Goal: Obtain resource: Obtain resource

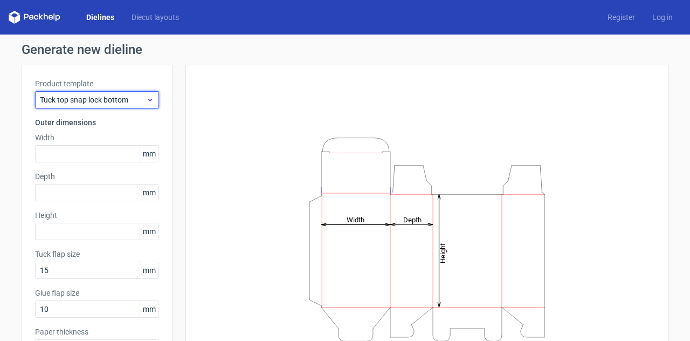
click at [105, 101] on span "Tuck top snap lock bottom" at bounding box center [93, 99] width 106 height 11
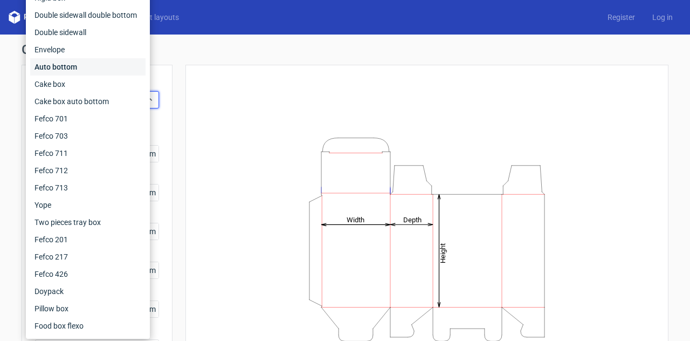
click at [101, 66] on div "Auto bottom" at bounding box center [87, 66] width 115 height 17
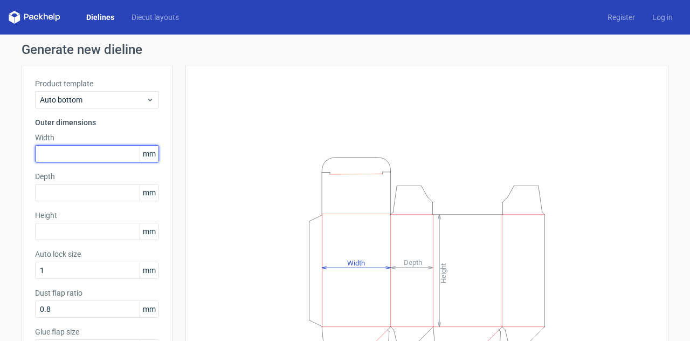
click at [63, 157] on input "text" at bounding box center [97, 153] width 124 height 17
type input "90"
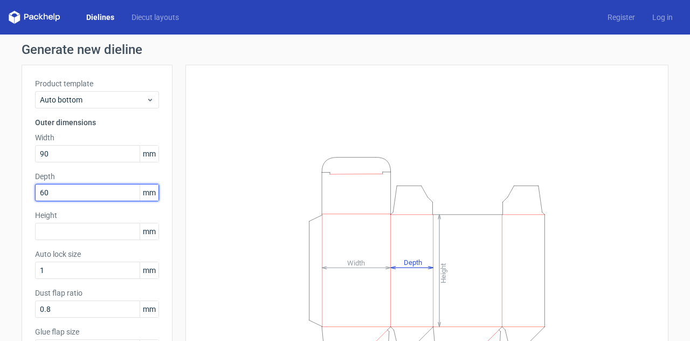
type input "60"
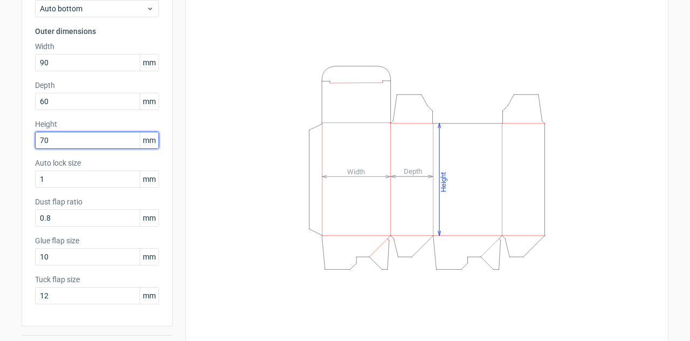
scroll to position [108, 0]
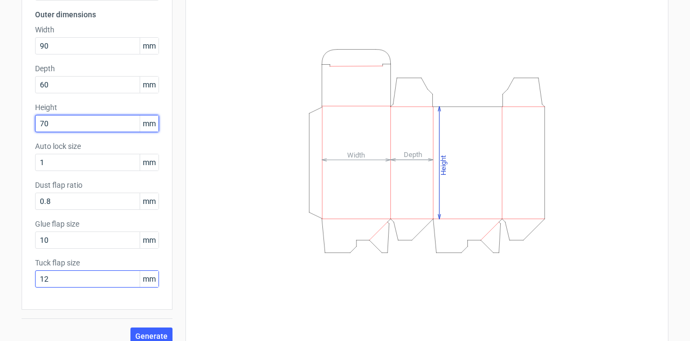
type input "70"
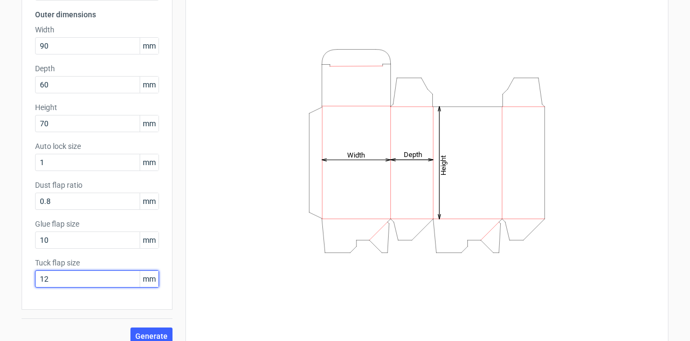
drag, startPoint x: 101, startPoint y: 276, endPoint x: 0, endPoint y: 276, distance: 101.4
click at [0, 276] on div "Generate new dieline Product template Auto bottom Outer dimensions Width 90 mm …" at bounding box center [345, 140] width 690 height 427
type input "15"
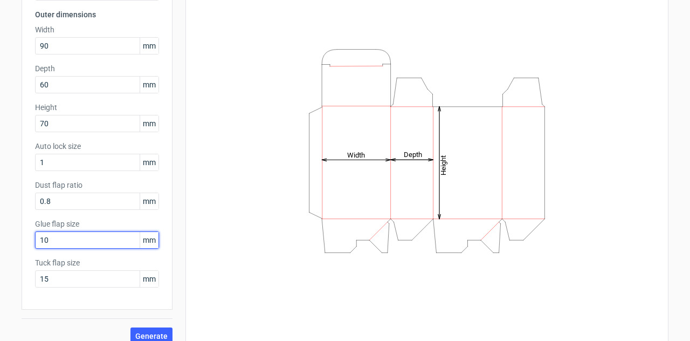
drag, startPoint x: 57, startPoint y: 241, endPoint x: 0, endPoint y: 235, distance: 57.0
click at [0, 235] on div "Generate new dieline Product template Auto bottom Outer dimensions Width 90 mm …" at bounding box center [345, 140] width 690 height 427
type input "12"
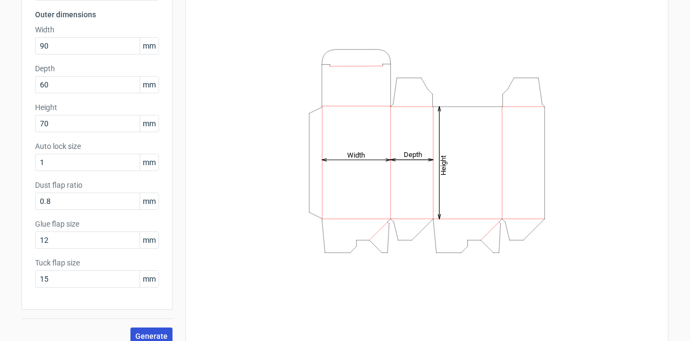
click at [149, 331] on button "Generate" at bounding box center [152, 335] width 42 height 17
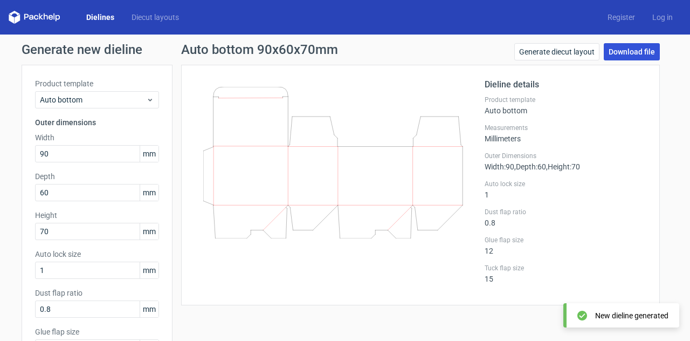
click at [606, 51] on link "Download file" at bounding box center [632, 51] width 56 height 17
click at [160, 20] on link "Diecut layouts" at bounding box center [155, 17] width 65 height 11
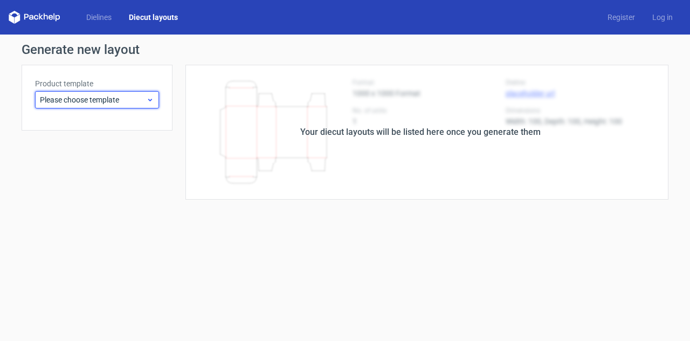
click at [104, 100] on span "Please choose template" at bounding box center [93, 99] width 106 height 11
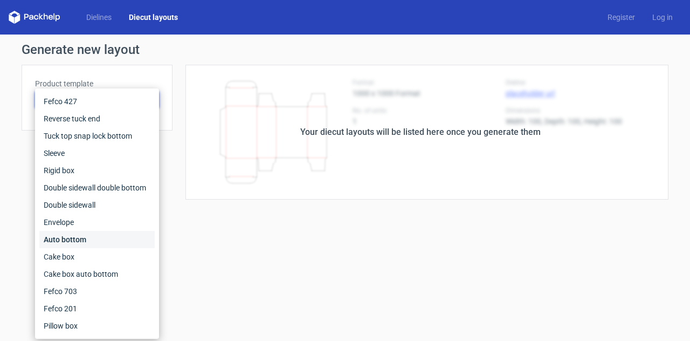
click at [90, 244] on div "Auto bottom" at bounding box center [96, 239] width 115 height 17
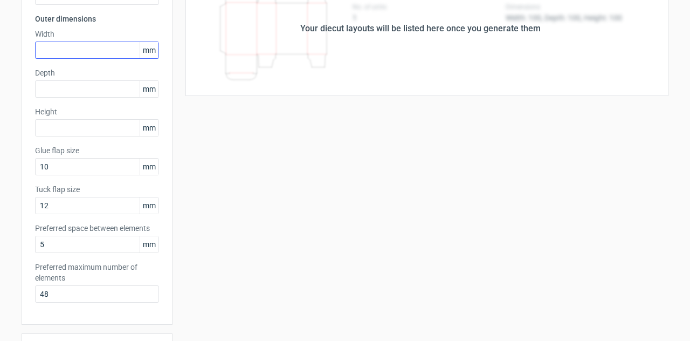
scroll to position [108, 0]
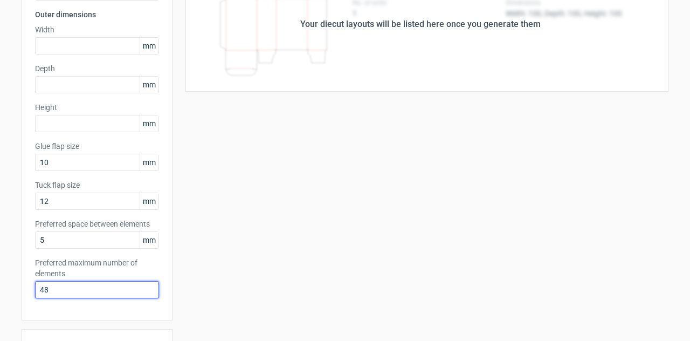
drag, startPoint x: 69, startPoint y: 288, endPoint x: 0, endPoint y: 282, distance: 69.3
click at [0, 286] on div "Generate new layout Product template Auto bottom Outer dimensions Width mm Dept…" at bounding box center [345, 239] width 690 height 624
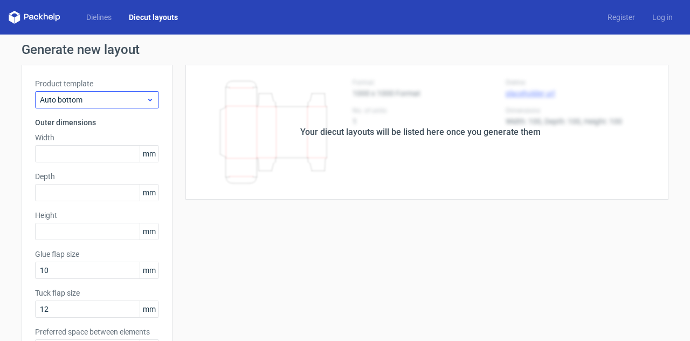
type input "1"
click at [70, 100] on span "Auto bottom" at bounding box center [93, 99] width 106 height 11
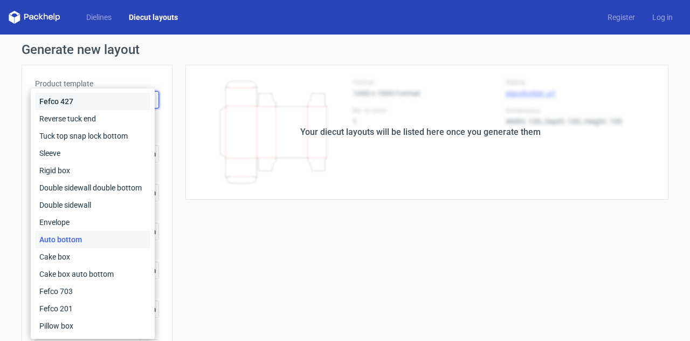
click at [70, 100] on div "Fefco 427" at bounding box center [92, 101] width 115 height 17
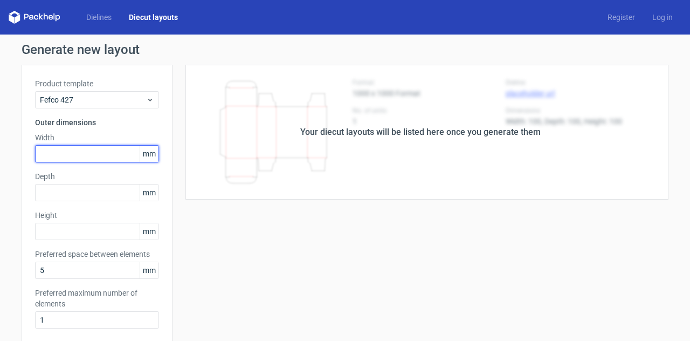
click at [58, 148] on input "text" at bounding box center [97, 153] width 124 height 17
type input "90"
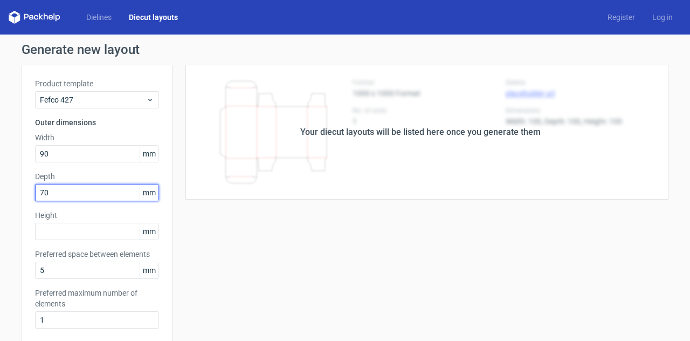
drag, startPoint x: 61, startPoint y: 191, endPoint x: 1, endPoint y: 183, distance: 60.9
click at [0, 207] on div "Generate new layout Product template Fefco 427 Outer dimensions Width 90 mm Dep…" at bounding box center [345, 308] width 690 height 546
type input "60"
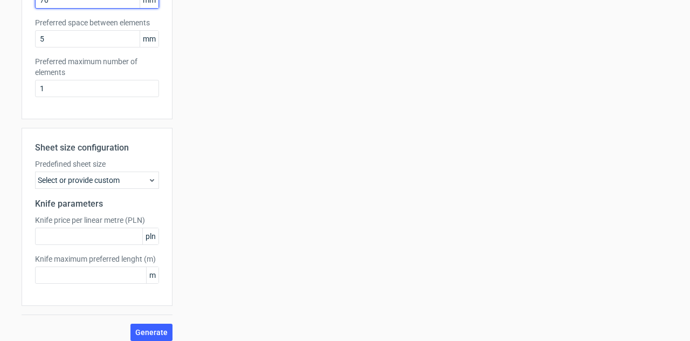
scroll to position [240, 0]
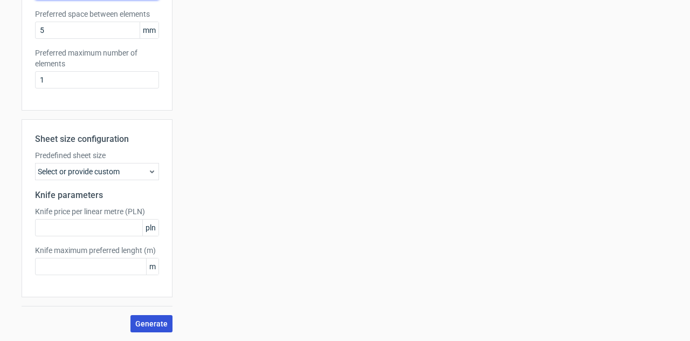
type input "70"
click at [145, 320] on span "Generate" at bounding box center [151, 324] width 32 height 8
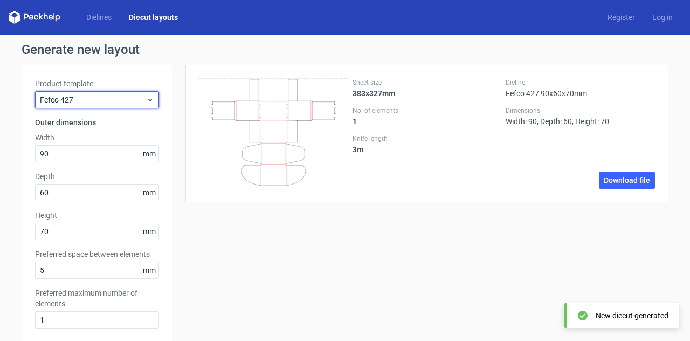
click at [100, 101] on span "Fefco 427" at bounding box center [93, 99] width 106 height 11
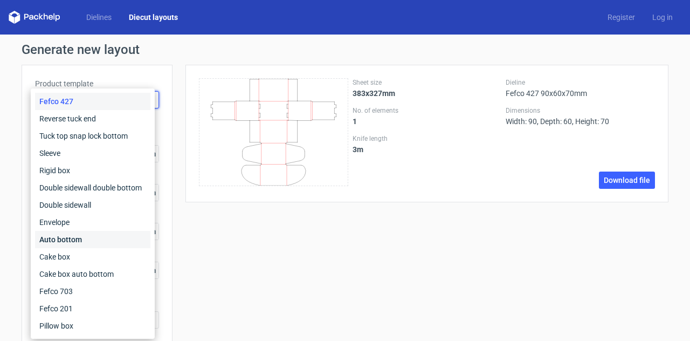
click at [94, 236] on div "Auto bottom" at bounding box center [92, 239] width 115 height 17
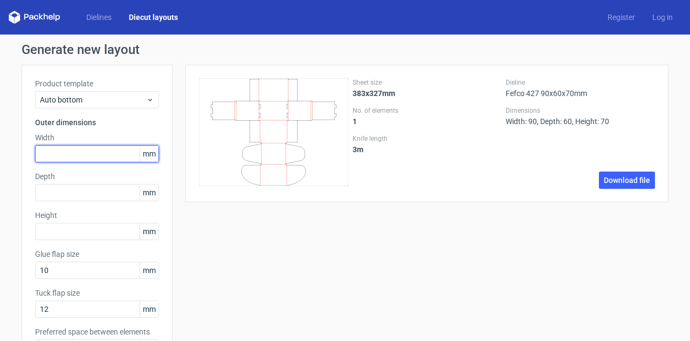
click at [87, 155] on input "text" at bounding box center [97, 153] width 124 height 17
type input "90"
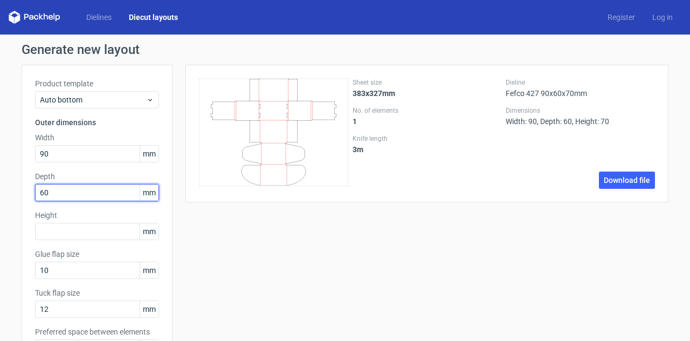
type input "60"
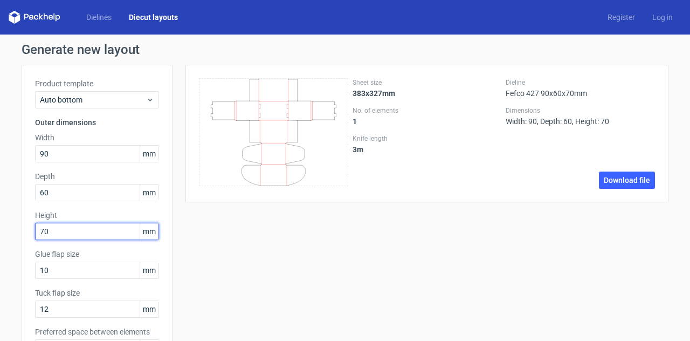
type input "70"
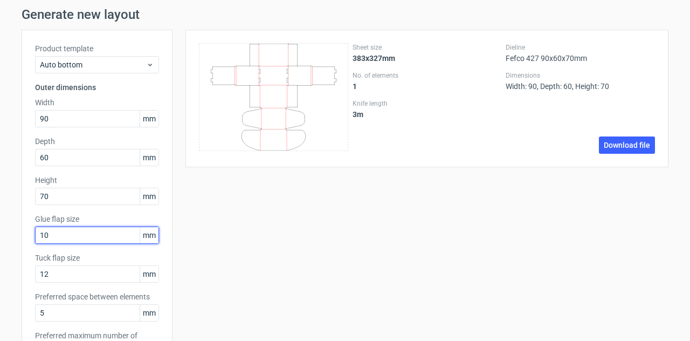
scroll to position [54, 0]
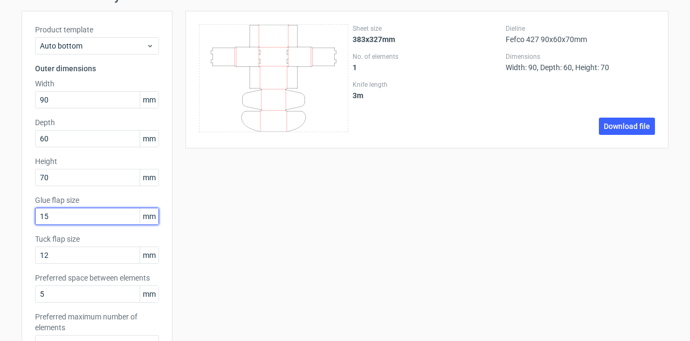
type input "15"
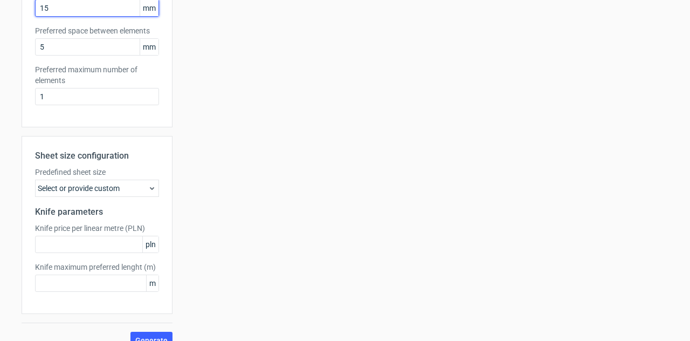
scroll to position [318, 0]
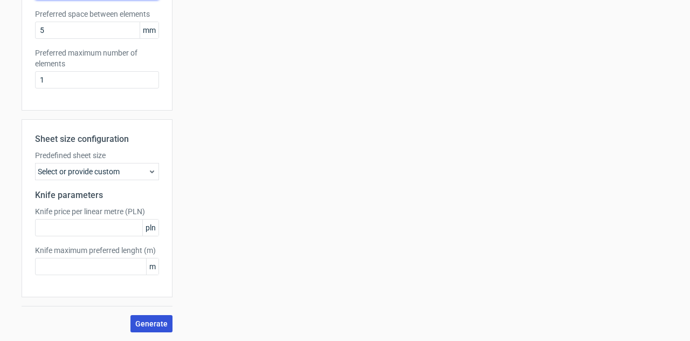
type input "15"
click at [149, 319] on button "Generate" at bounding box center [152, 323] width 42 height 17
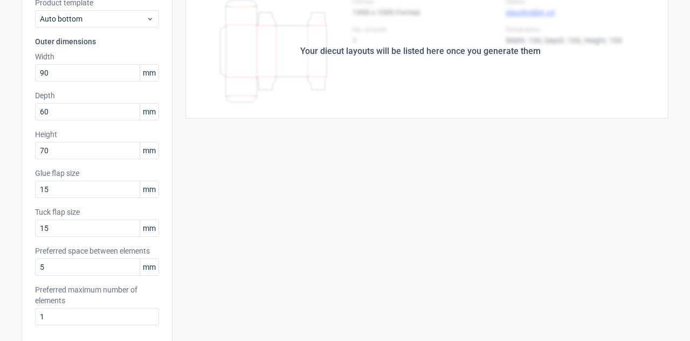
scroll to position [0, 0]
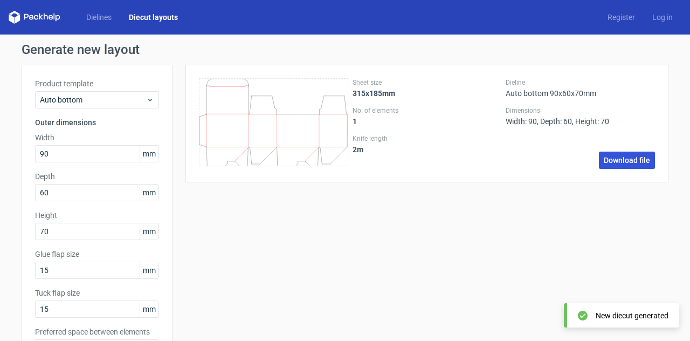
click at [604, 160] on link "Download file" at bounding box center [627, 160] width 56 height 17
